Goal: Navigation & Orientation: Find specific page/section

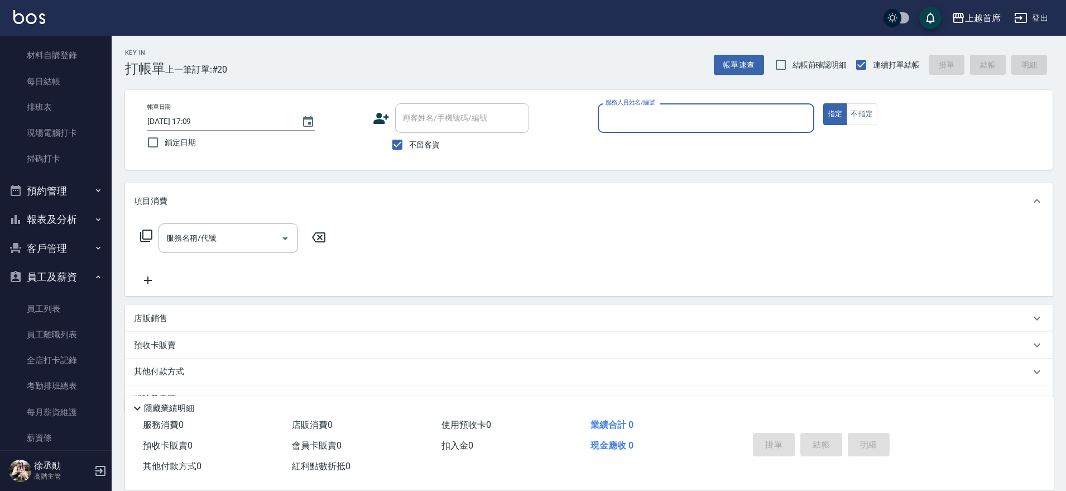
scroll to position [205, 0]
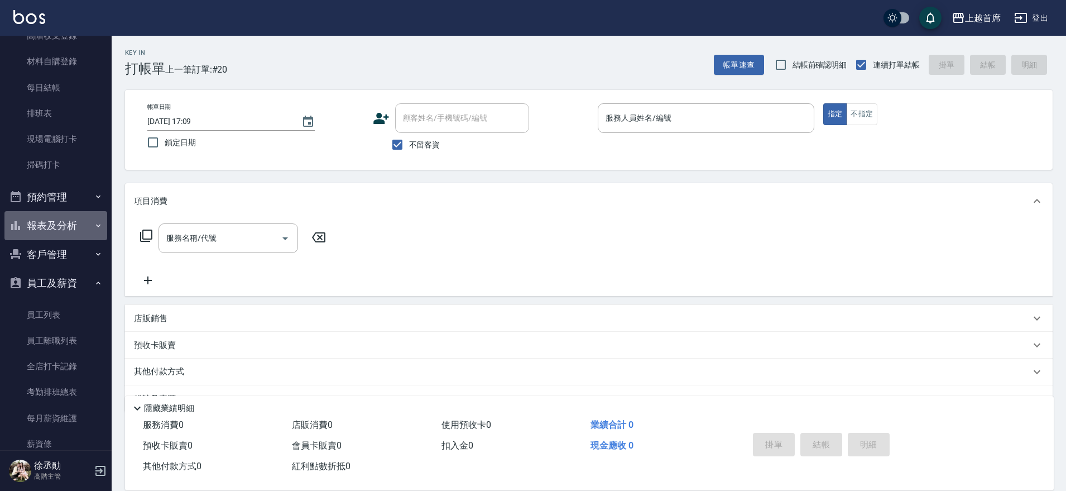
click at [60, 222] on button "報表及分析" at bounding box center [55, 225] width 103 height 29
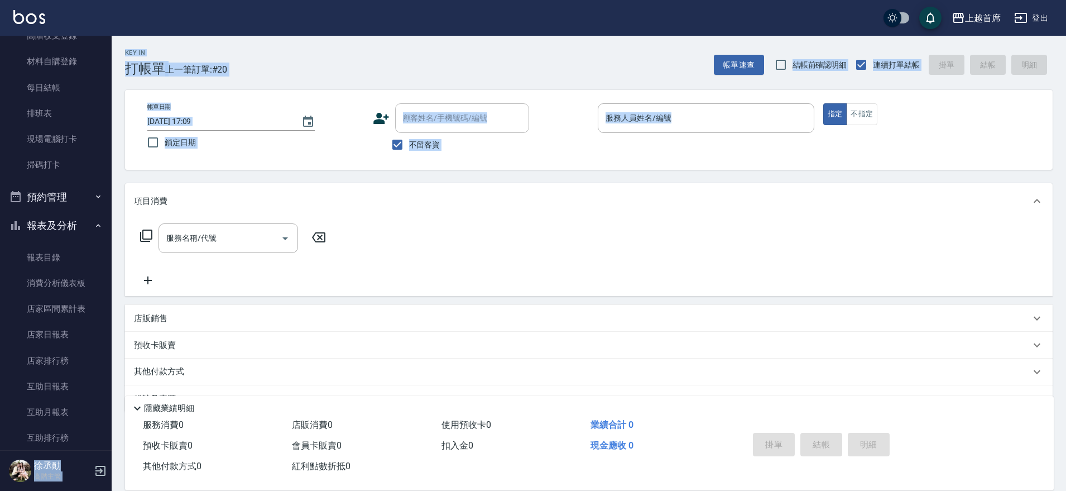
drag, startPoint x: 106, startPoint y: 159, endPoint x: 112, endPoint y: 180, distance: 22.2
click at [112, 180] on div "上越首席 登出 櫃檯作業 打帳單 帳單列表 掛單列表 座位開單 營業儀表板 現金收支登錄 高階收支登錄 材料自購登錄 每日結帳 排班表 現場電腦打卡 掃碼打卡…" at bounding box center [533, 259] width 1066 height 519
click at [79, 430] on link "互助排行榜" at bounding box center [55, 438] width 103 height 26
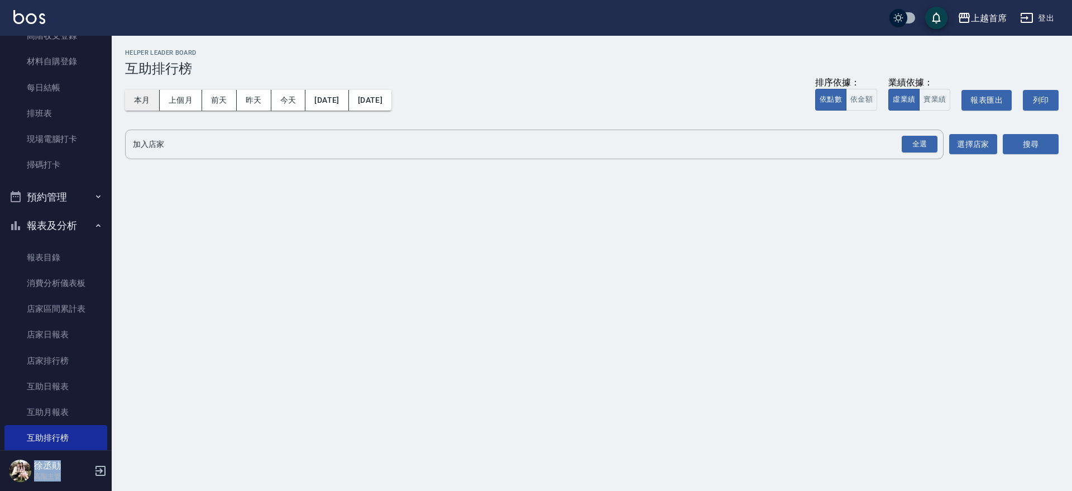
click at [146, 108] on button "本月" at bounding box center [142, 100] width 35 height 21
click at [919, 137] on div "全選" at bounding box center [920, 144] width 36 height 17
click at [1031, 145] on button "搜尋" at bounding box center [1031, 145] width 56 height 21
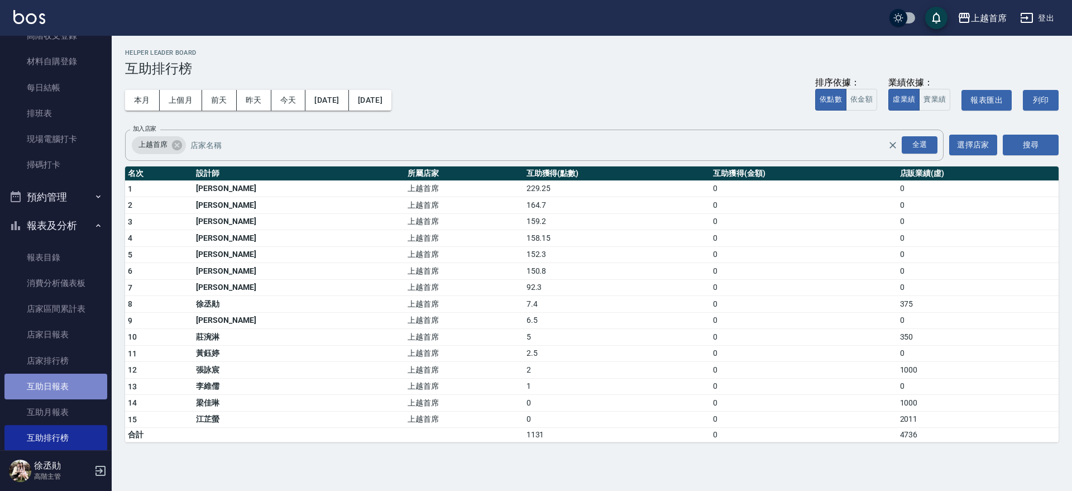
click at [66, 376] on link "互助日報表" at bounding box center [55, 386] width 103 height 26
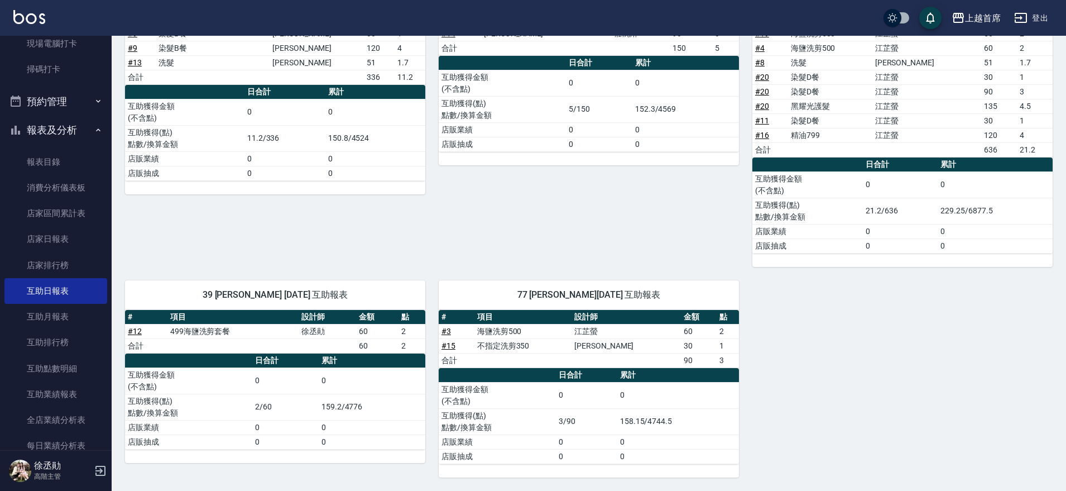
scroll to position [299, 0]
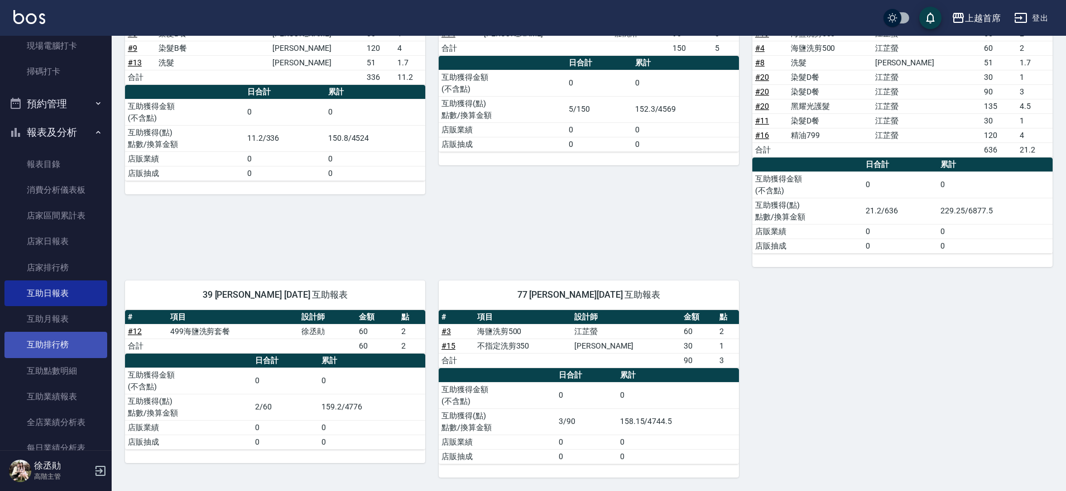
click at [57, 353] on link "互助排行榜" at bounding box center [55, 345] width 103 height 26
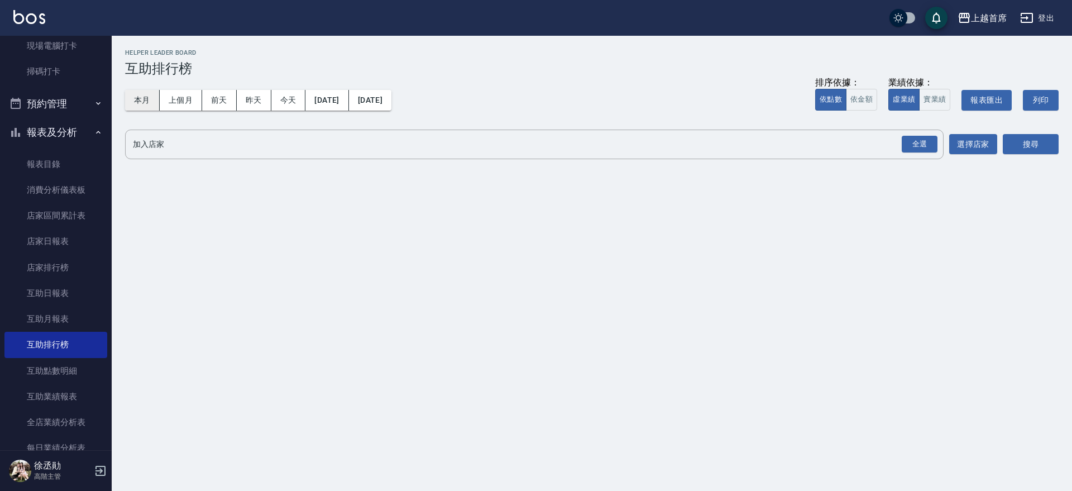
click at [141, 104] on button "本月" at bounding box center [142, 100] width 35 height 21
click at [927, 138] on div "全選" at bounding box center [920, 144] width 36 height 17
click at [1028, 139] on button "搜尋" at bounding box center [1031, 145] width 56 height 21
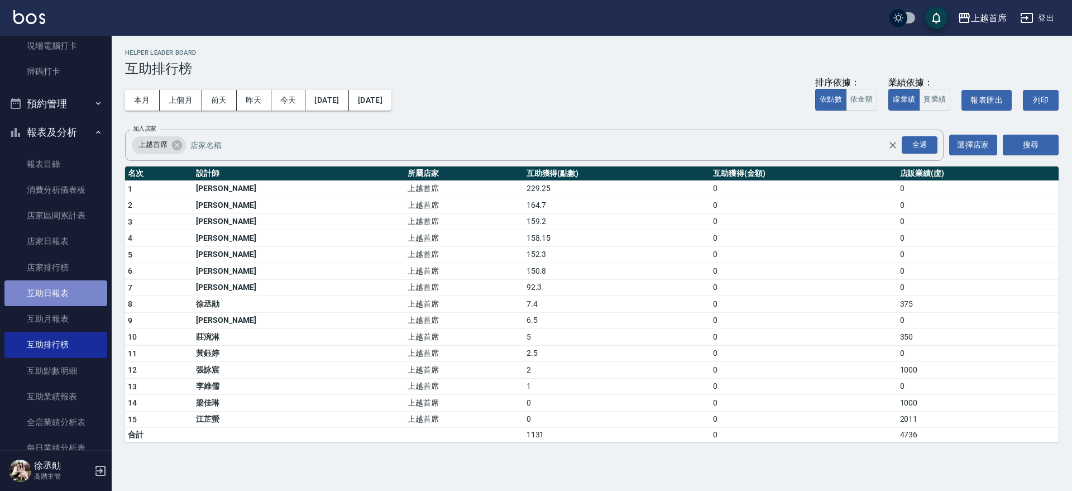
click at [80, 286] on link "互助日報表" at bounding box center [55, 293] width 103 height 26
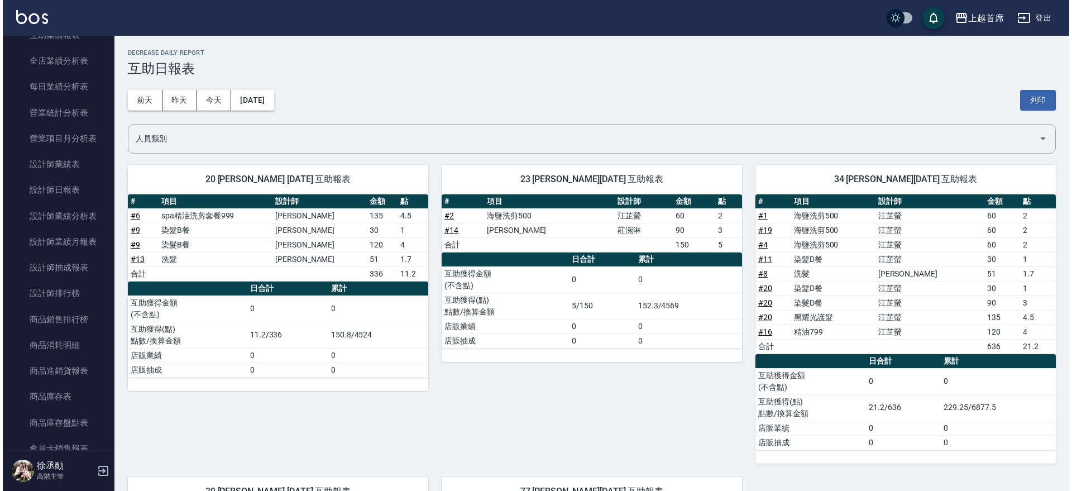
scroll to position [632, 0]
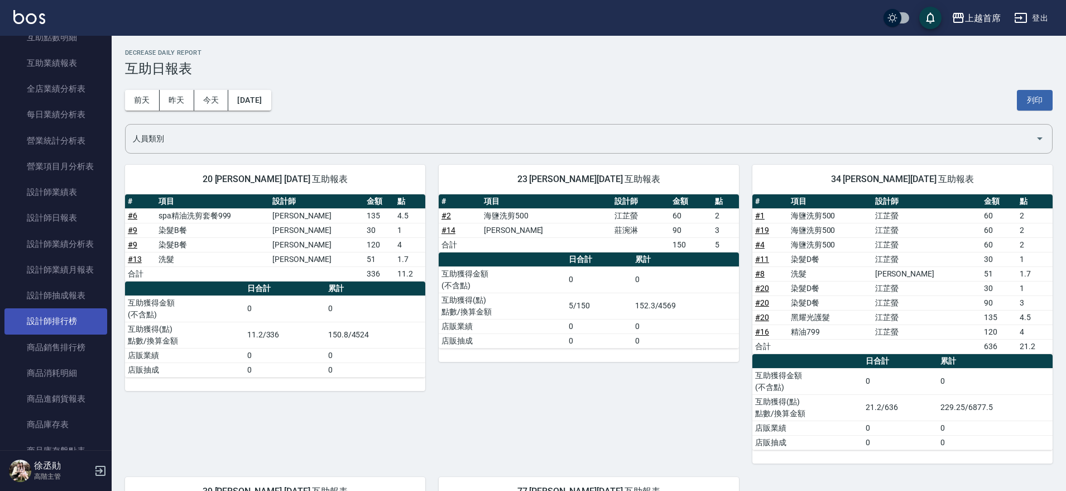
click at [59, 317] on link "設計師排行榜" at bounding box center [55, 321] width 103 height 26
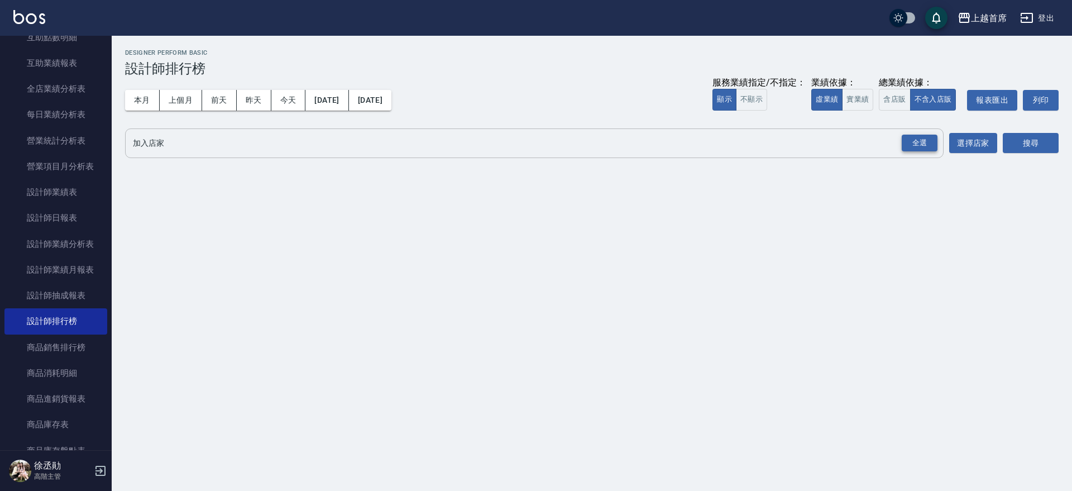
drag, startPoint x: 847, startPoint y: 95, endPoint x: 908, endPoint y: 134, distance: 71.5
click at [848, 95] on button "實業績" at bounding box center [857, 100] width 31 height 22
click at [927, 146] on div "全選" at bounding box center [920, 143] width 36 height 17
click at [1011, 135] on button "搜尋" at bounding box center [1031, 143] width 56 height 21
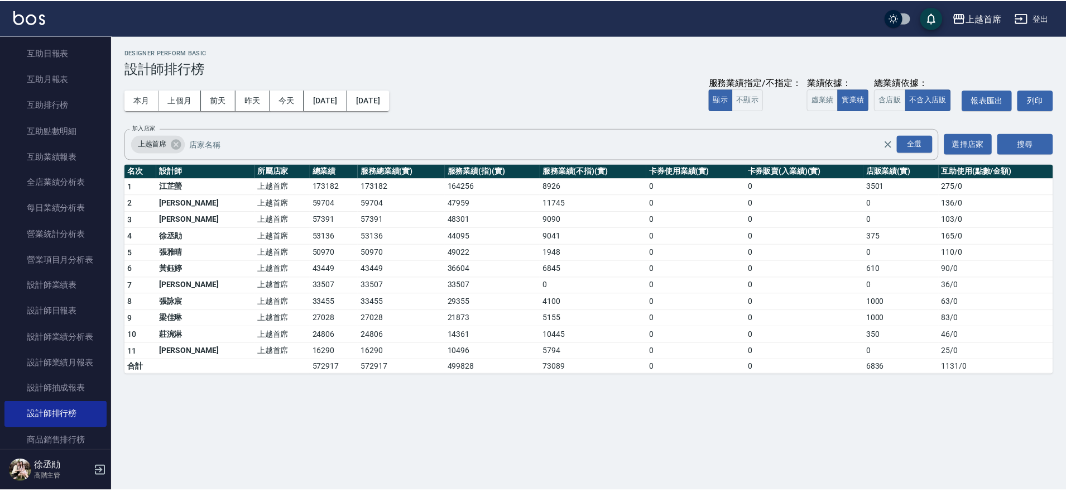
scroll to position [513, 0]
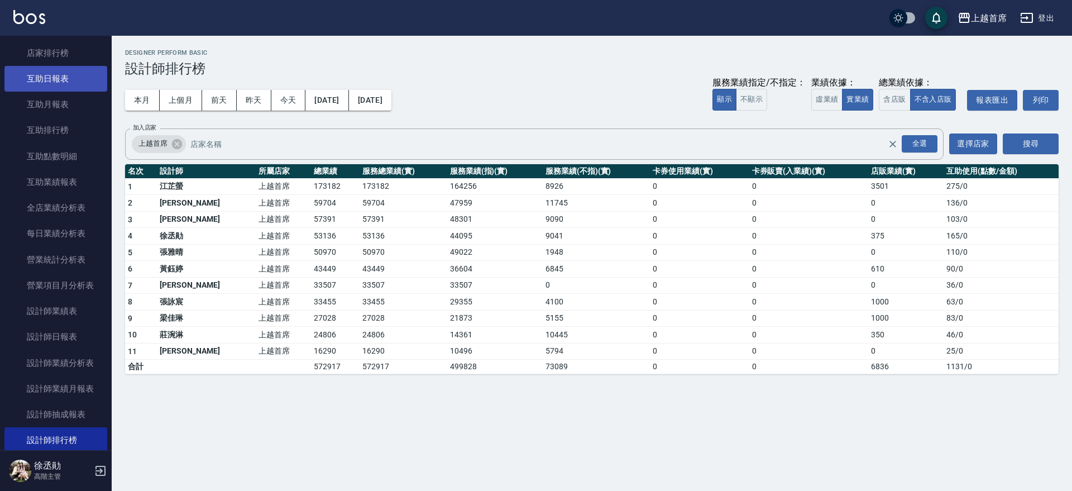
click at [79, 85] on link "互助日報表" at bounding box center [55, 79] width 103 height 26
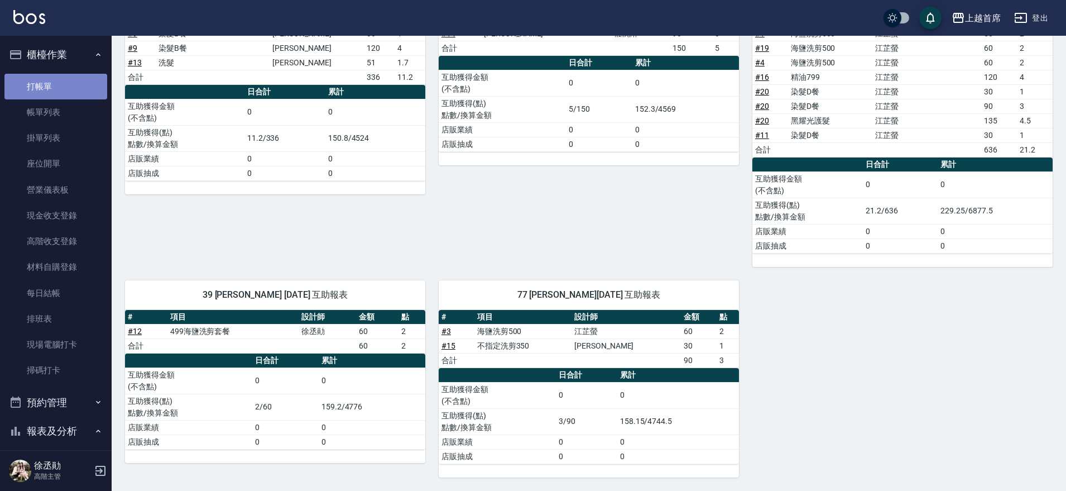
click at [63, 74] on link "打帳單" at bounding box center [55, 87] width 103 height 26
